Goal: Information Seeking & Learning: Learn about a topic

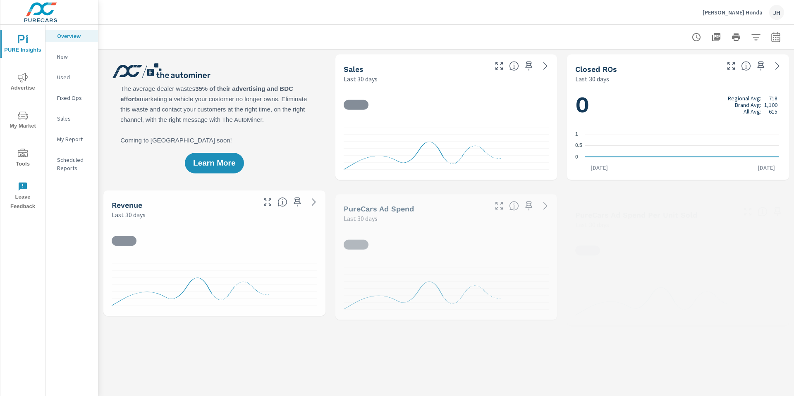
scroll to position [279, 0]
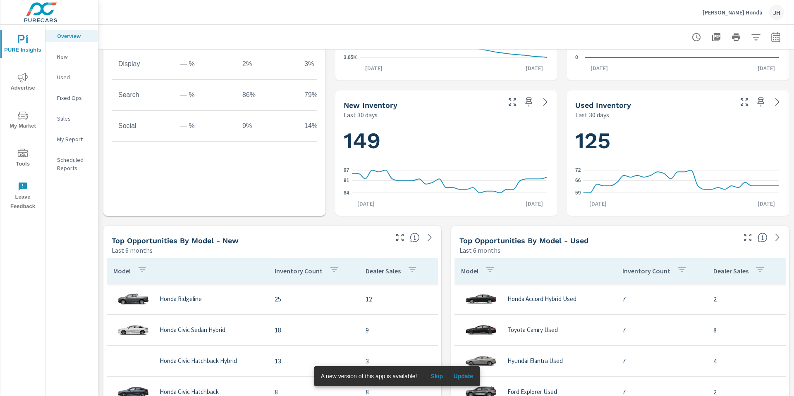
scroll to position [372, 0]
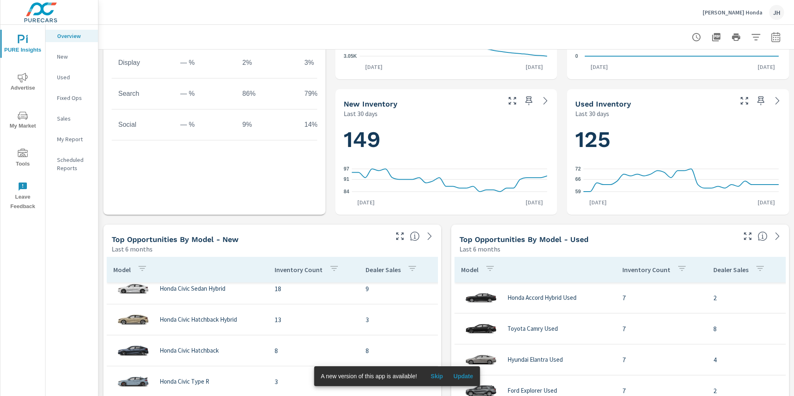
scroll to position [381, 0]
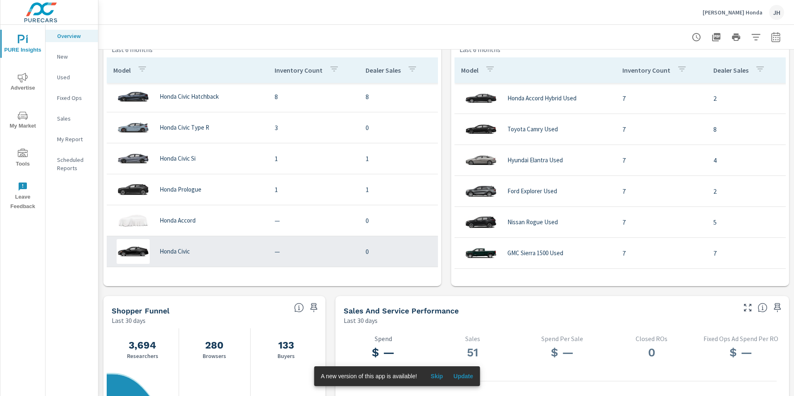
scroll to position [579, 0]
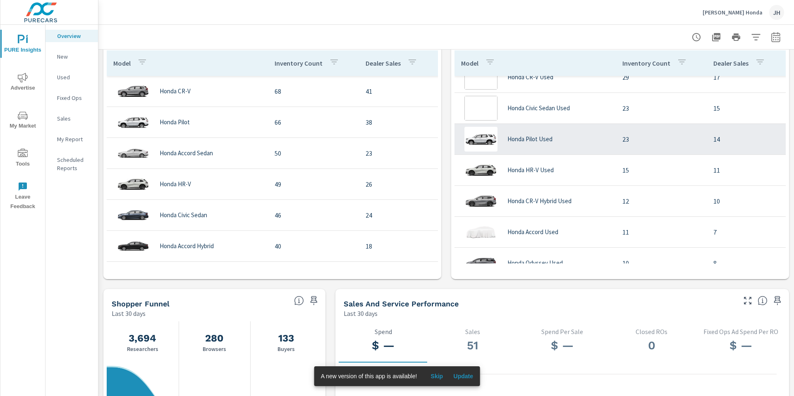
scroll to position [31, 0]
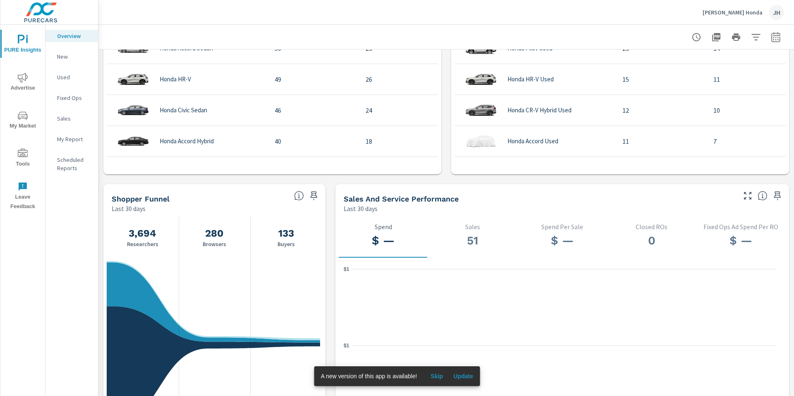
scroll to position [703, 0]
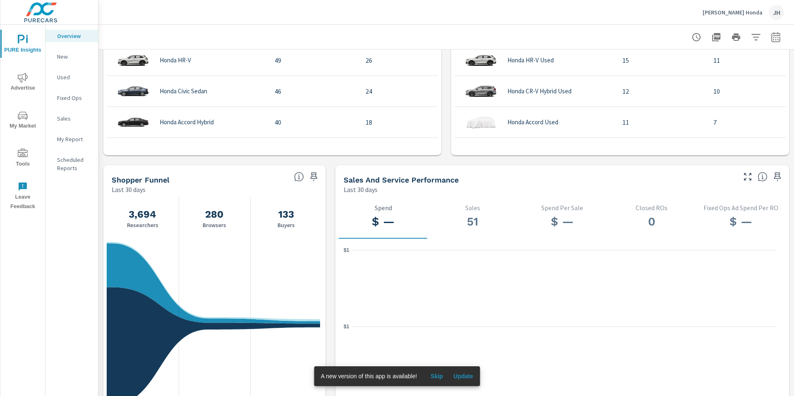
click at [31, 120] on span "My Market" at bounding box center [23, 121] width 40 height 20
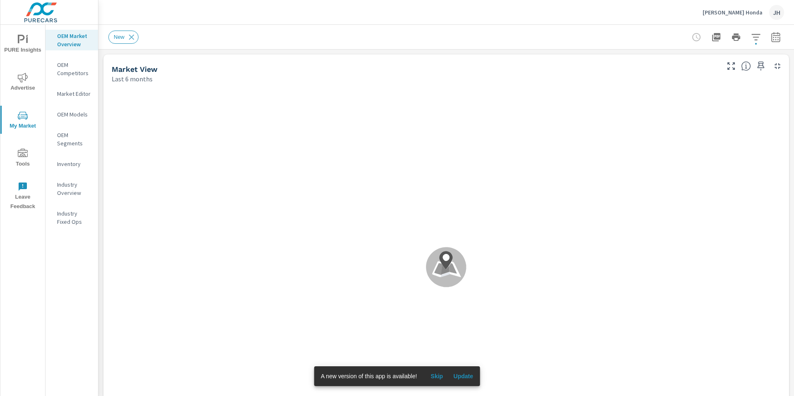
scroll to position [313, 0]
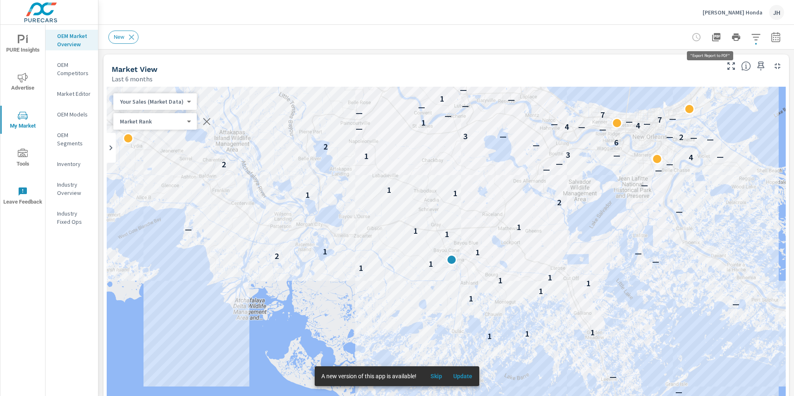
click at [714, 41] on icon "button" at bounding box center [716, 37] width 10 height 10
click at [759, 63] on button "button" at bounding box center [760, 66] width 13 height 13
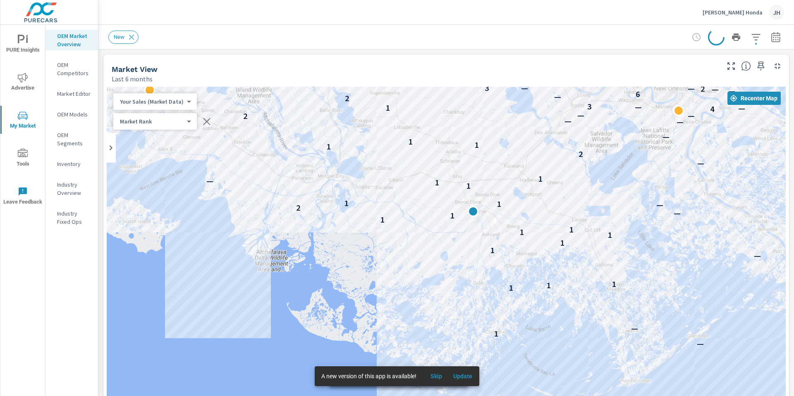
drag, startPoint x: 670, startPoint y: 132, endPoint x: 479, endPoint y: 164, distance: 193.3
click at [474, 163] on div "— 1 — 1 1 1 — 1 1 1 1 1 1 1 — 2 — 1 1 1 1 — 1 — 2 1 1 1 — — — 2 — — 4 — 1 — 3 2…" at bounding box center [446, 255] width 679 height 336
click at [732, 39] on icon "button" at bounding box center [736, 36] width 8 height 7
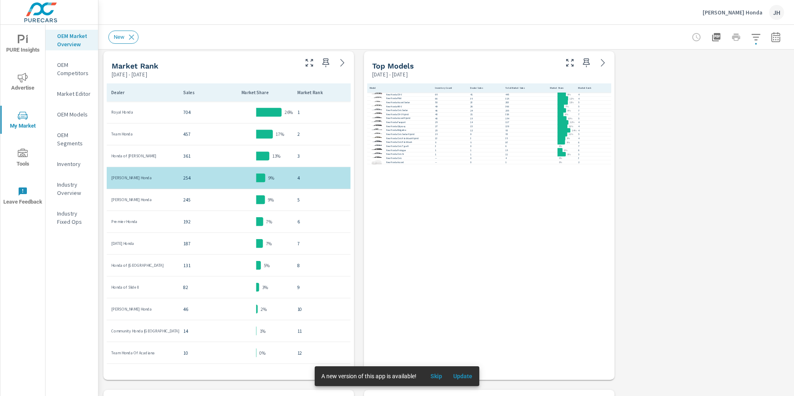
scroll to position [301, 0]
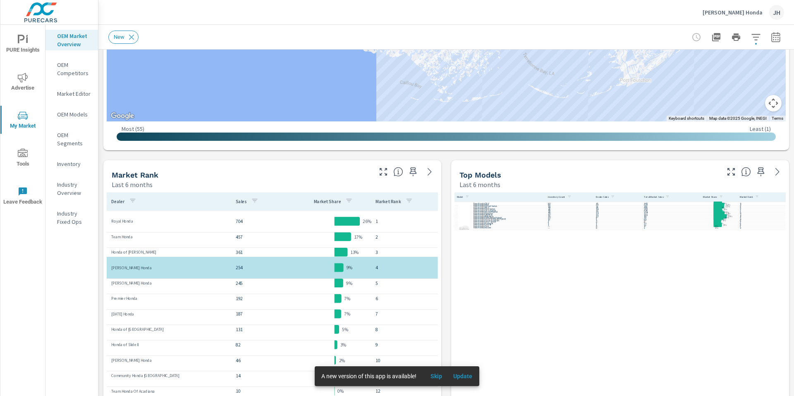
click at [731, 33] on icon "button" at bounding box center [736, 37] width 10 height 10
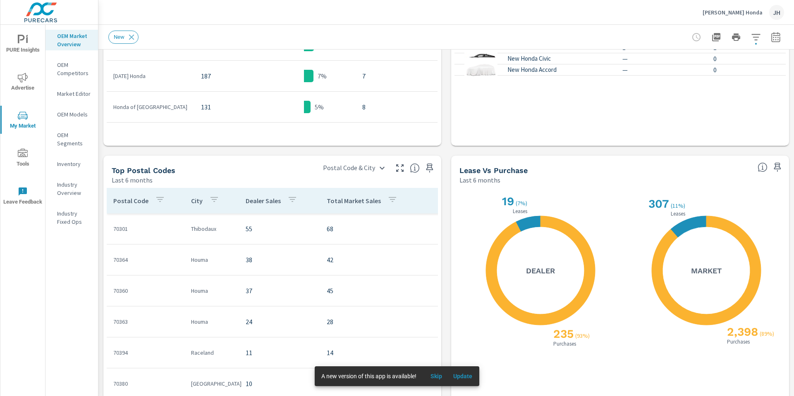
scroll to position [714, 0]
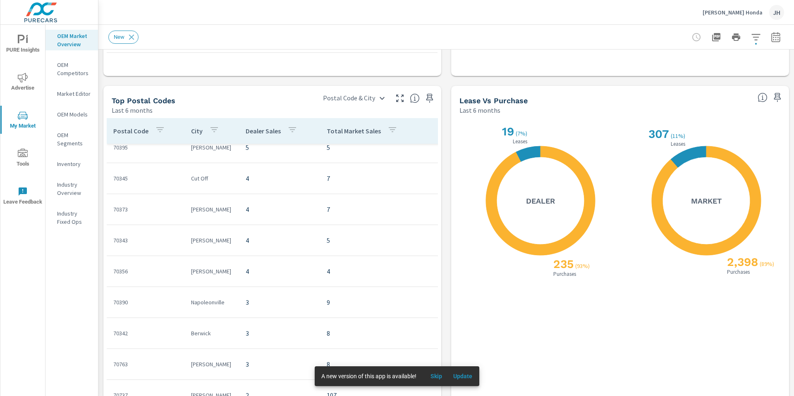
scroll to position [372, 0]
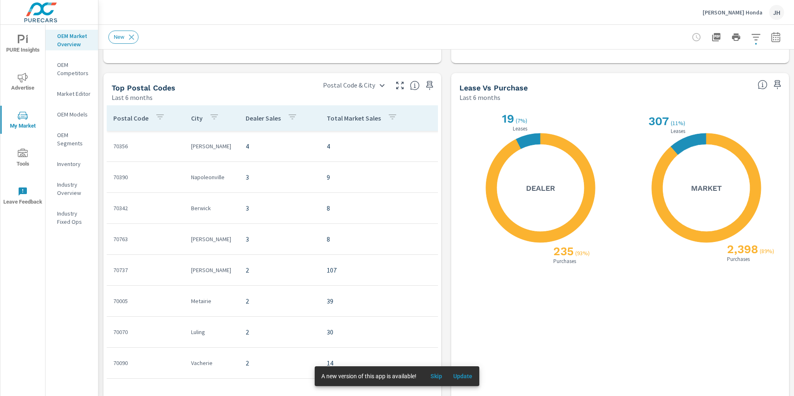
scroll to position [738, 0]
